Goal: Obtain resource: Download file/media

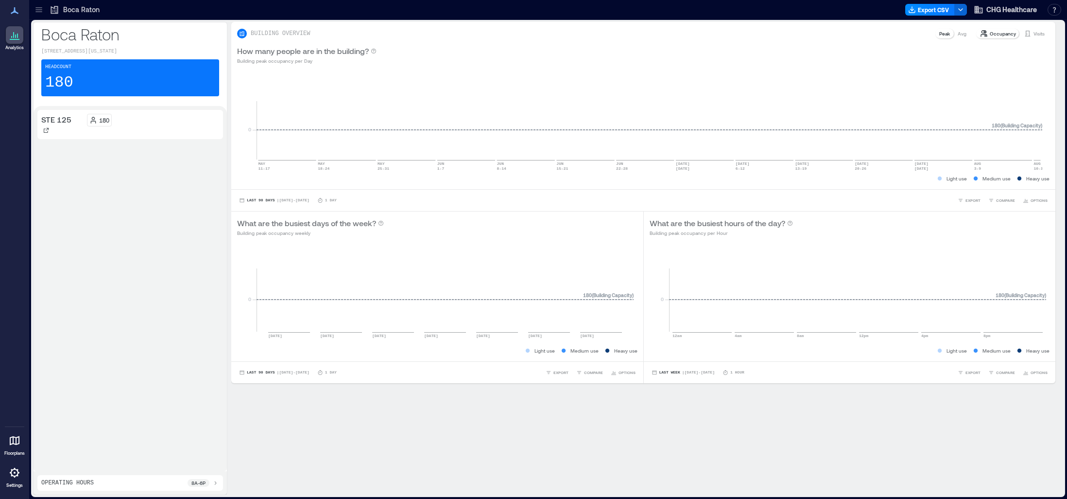
click at [40, 12] on icon at bounding box center [39, 10] width 10 height 10
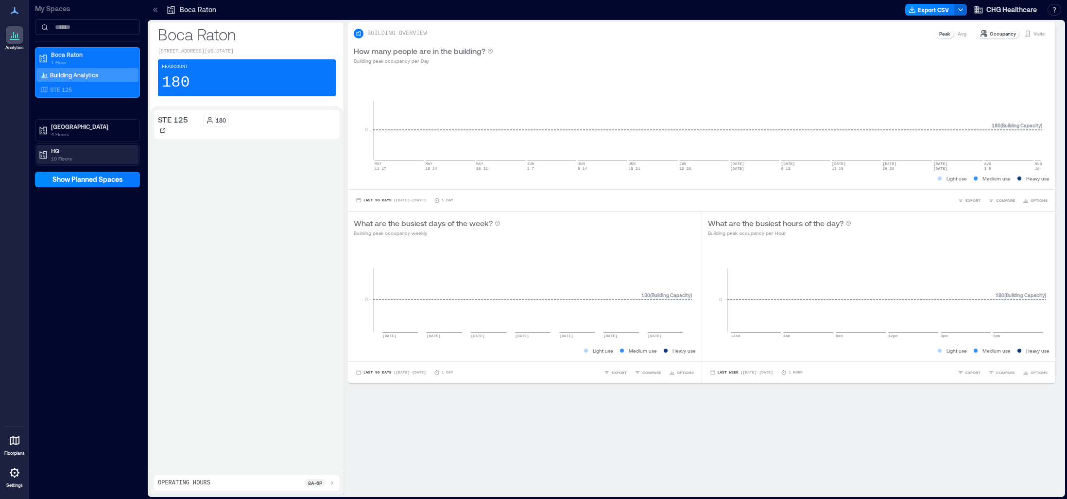
click at [76, 159] on p "10 Floors" at bounding box center [92, 159] width 82 height 8
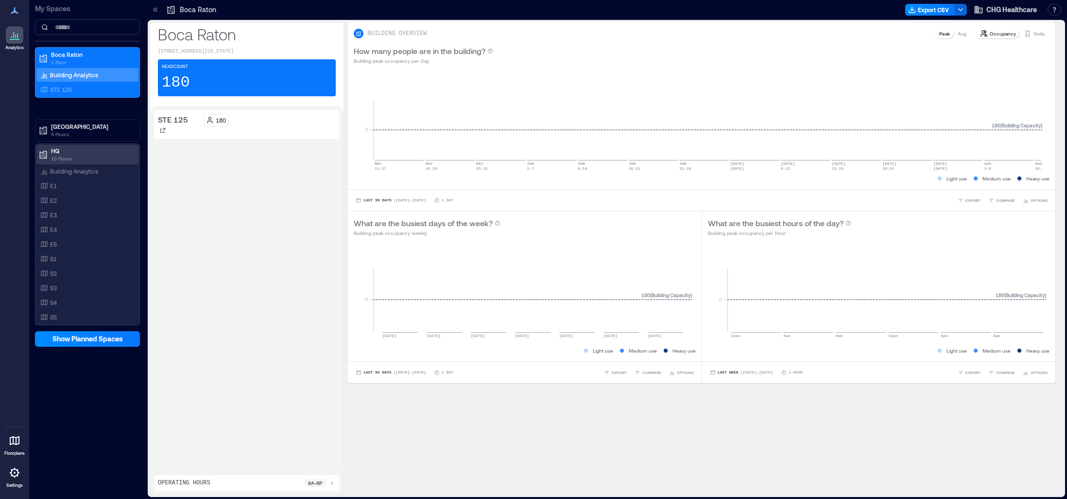
click at [57, 153] on p "HQ" at bounding box center [92, 151] width 82 height 8
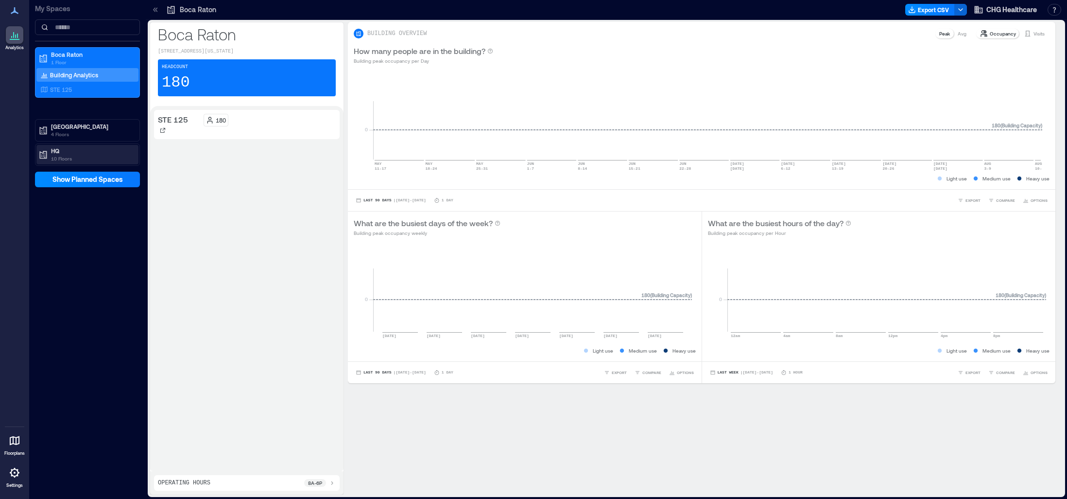
click at [57, 153] on p "HQ" at bounding box center [92, 151] width 82 height 8
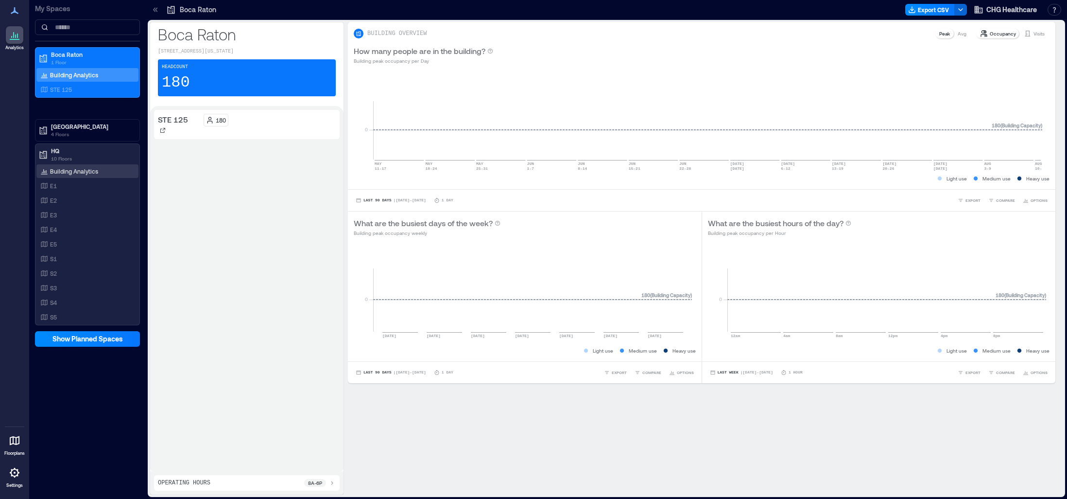
click at [69, 171] on p "Building Analytics" at bounding box center [74, 171] width 48 height 8
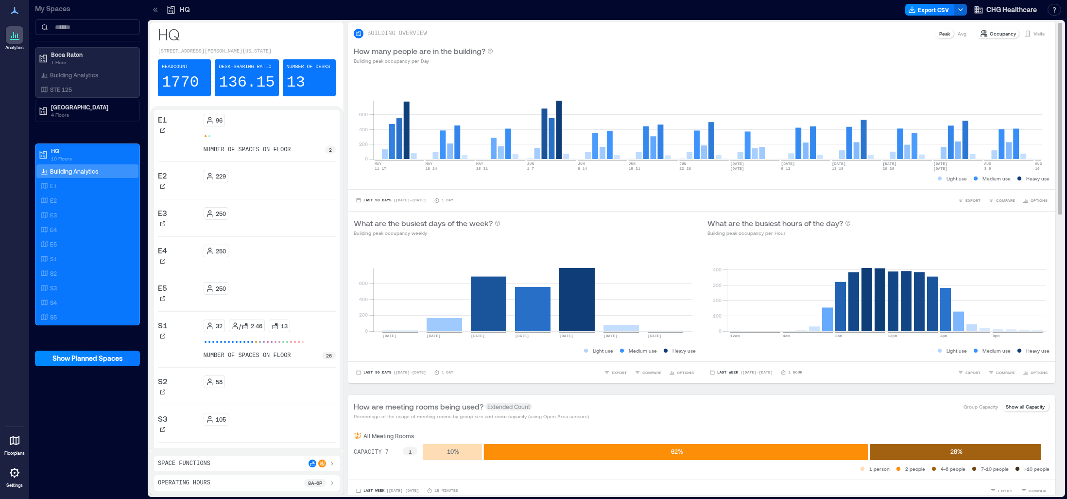
click at [990, 35] on p "Occupancy" at bounding box center [1003, 34] width 26 height 8
click at [990, 33] on p "Occupancy" at bounding box center [1003, 34] width 26 height 8
click at [928, 9] on button "Export CSV" at bounding box center [930, 10] width 50 height 12
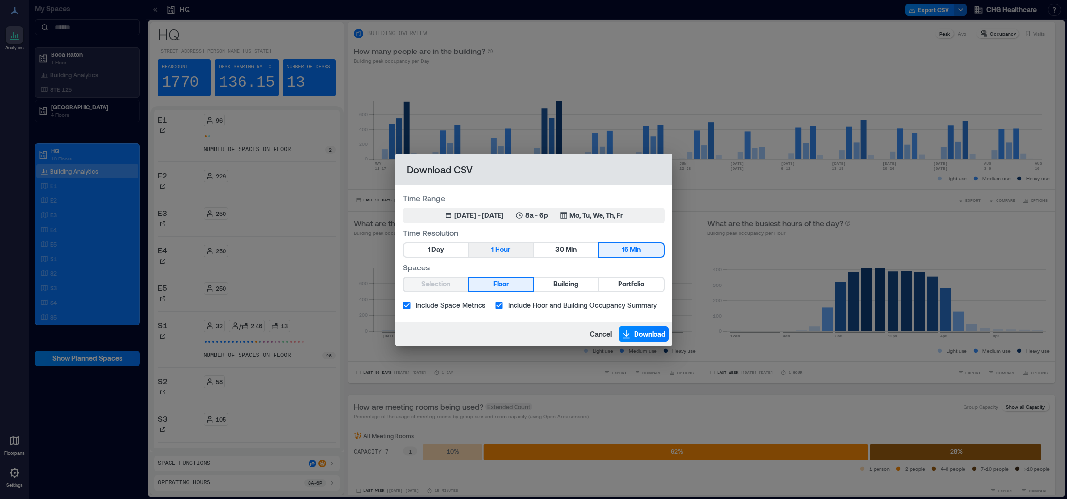
click at [496, 252] on span "Hour" at bounding box center [502, 249] width 15 height 12
click at [571, 281] on span "Building" at bounding box center [566, 284] width 25 height 12
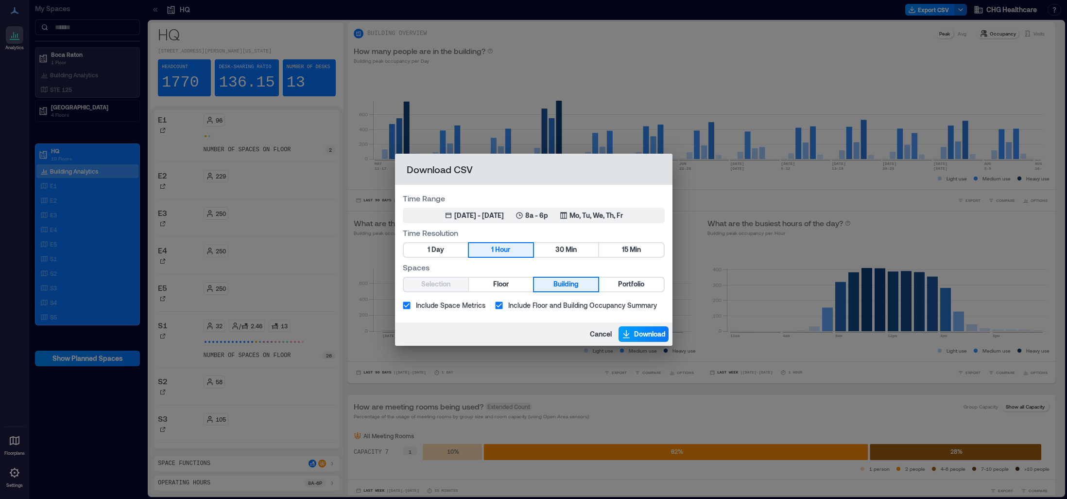
click at [641, 334] on span "Download" at bounding box center [650, 334] width 32 height 10
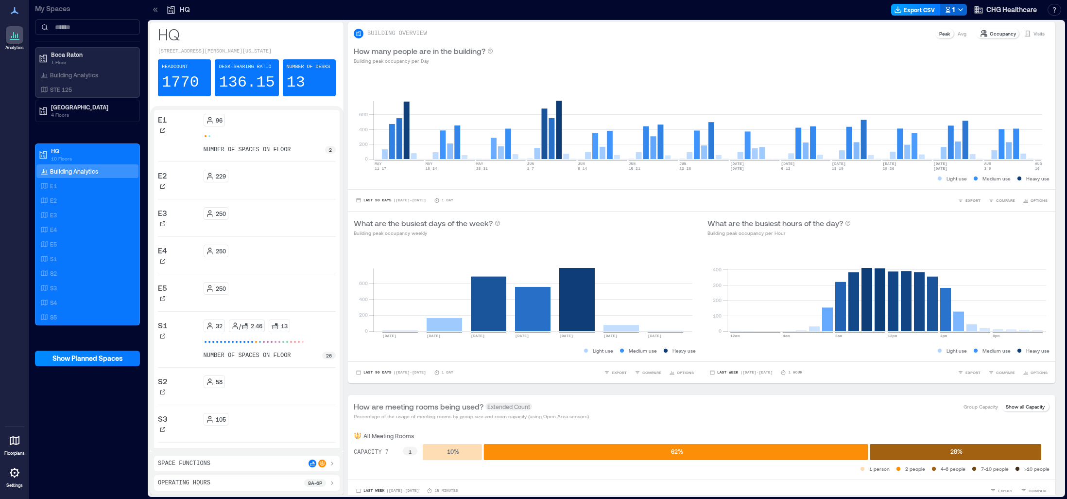
click at [919, 10] on button "Export CSV" at bounding box center [916, 10] width 50 height 12
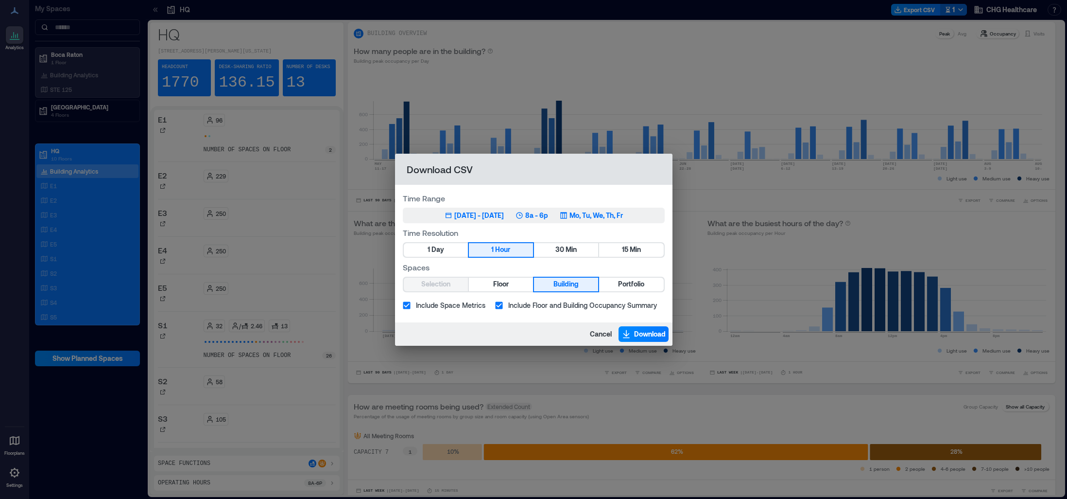
click at [459, 218] on div "[DATE] - [DATE]" at bounding box center [479, 215] width 50 height 10
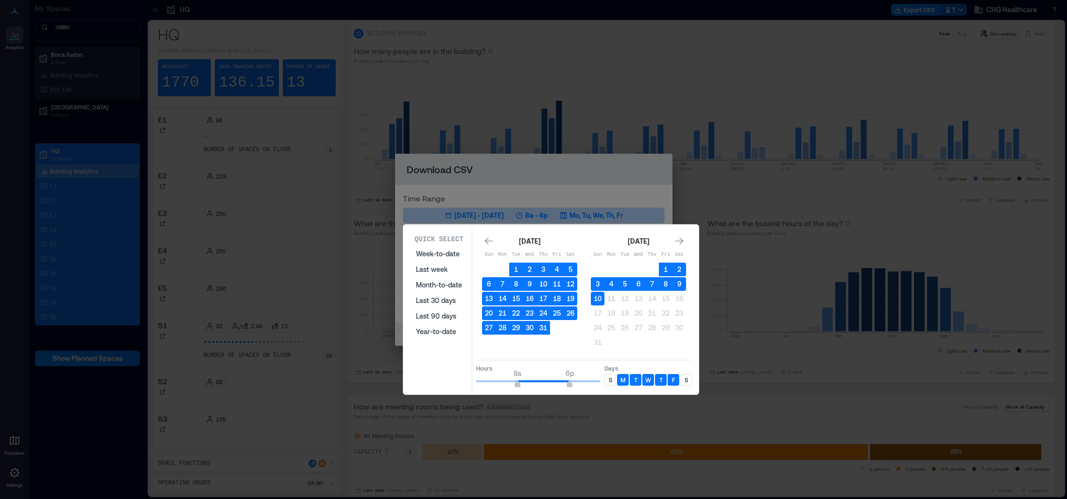
click at [490, 240] on icon "Go to previous month" at bounding box center [489, 241] width 10 height 10
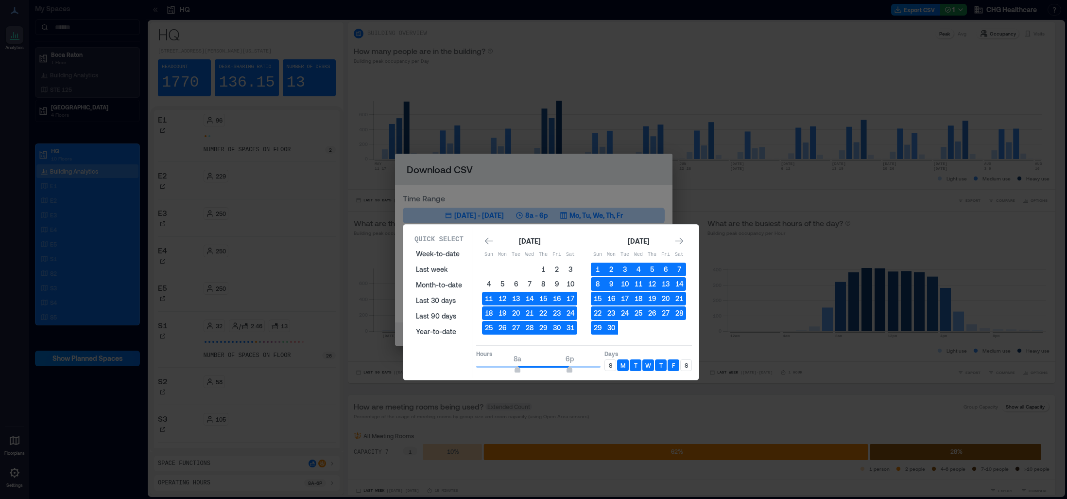
click at [490, 240] on icon "Go to previous month" at bounding box center [489, 241] width 10 height 10
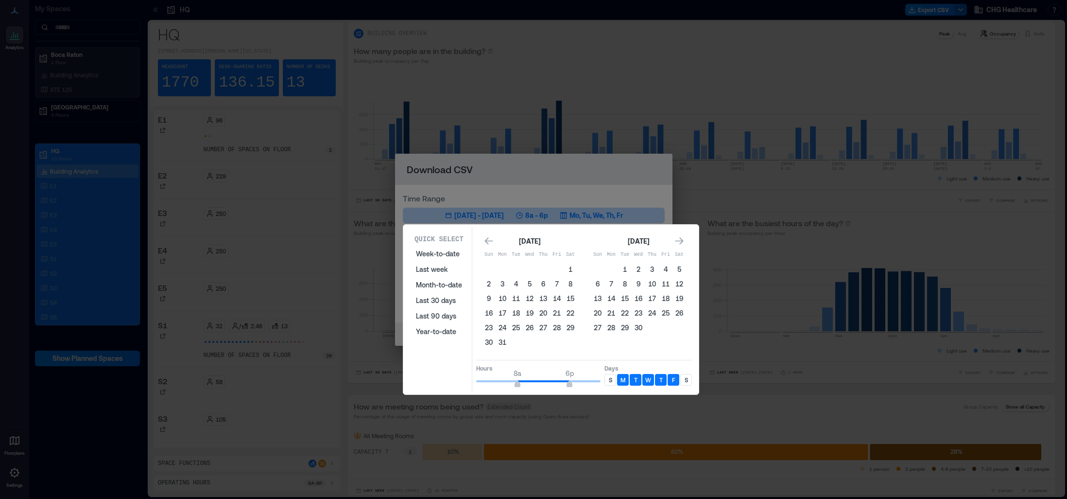
click at [490, 240] on icon "Go to previous month" at bounding box center [489, 241] width 10 height 10
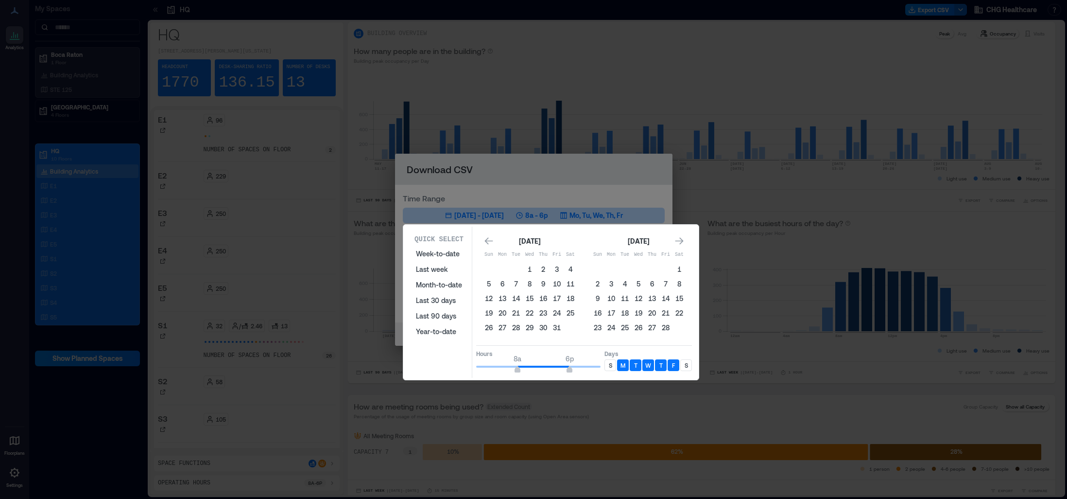
click at [490, 240] on icon "Go to previous month" at bounding box center [489, 241] width 10 height 10
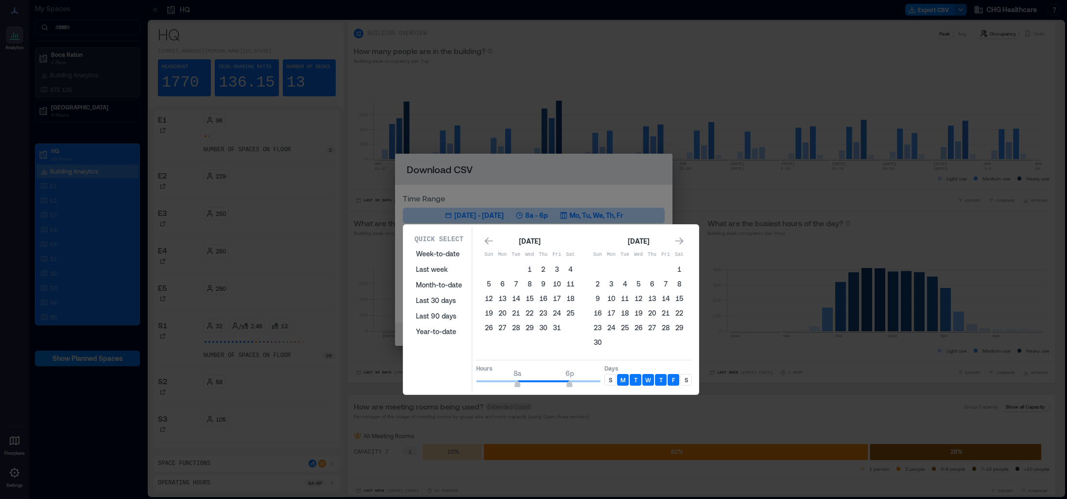
click at [490, 240] on icon "Go to previous month" at bounding box center [489, 241] width 10 height 10
click at [676, 241] on icon "Go to next month" at bounding box center [679, 240] width 8 height 7
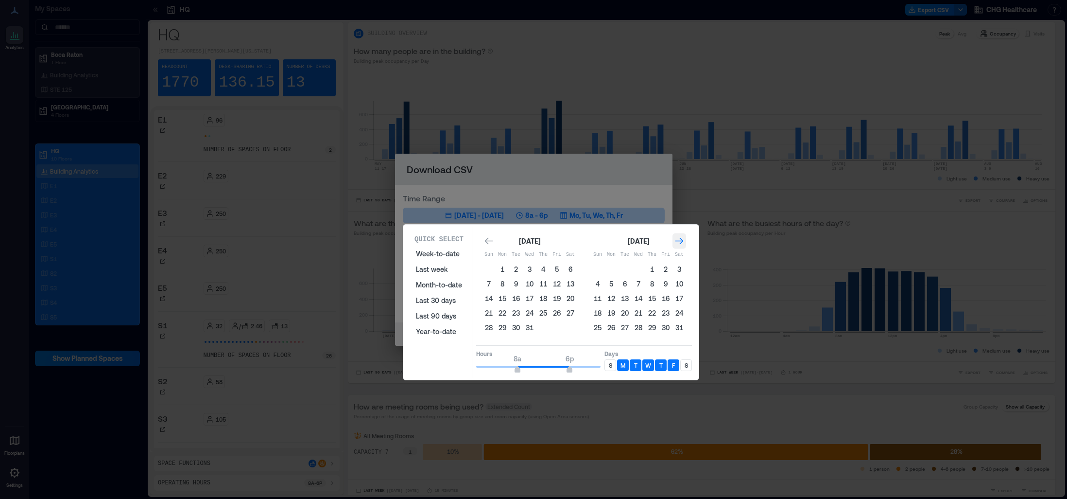
click at [676, 241] on icon "Go to next month" at bounding box center [679, 240] width 8 height 7
click at [654, 328] on button "31" at bounding box center [652, 328] width 14 height 14
click at [653, 327] on button "31" at bounding box center [652, 328] width 14 height 14
click at [628, 328] on button "29" at bounding box center [625, 328] width 14 height 14
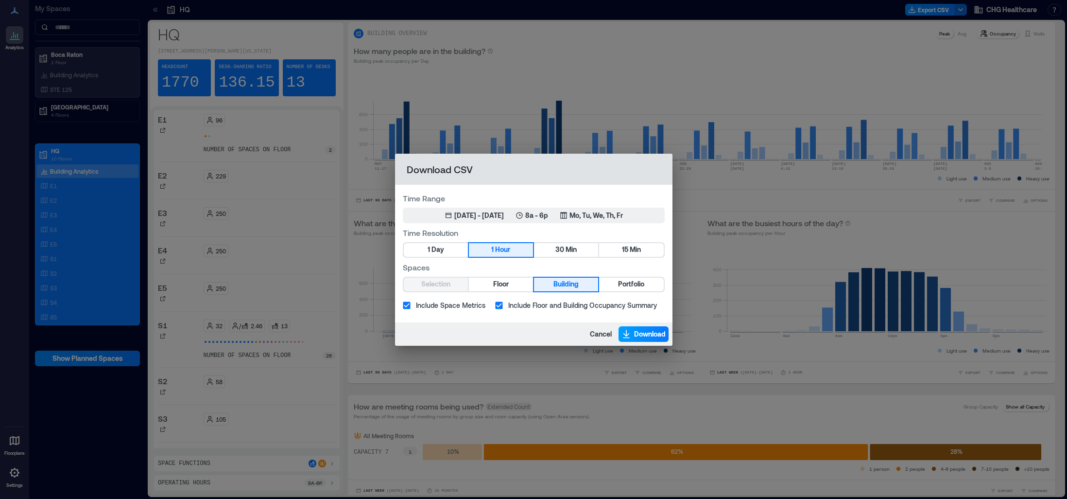
click at [648, 334] on span "Download" at bounding box center [650, 334] width 32 height 10
